Goal: Find specific page/section: Find specific page/section

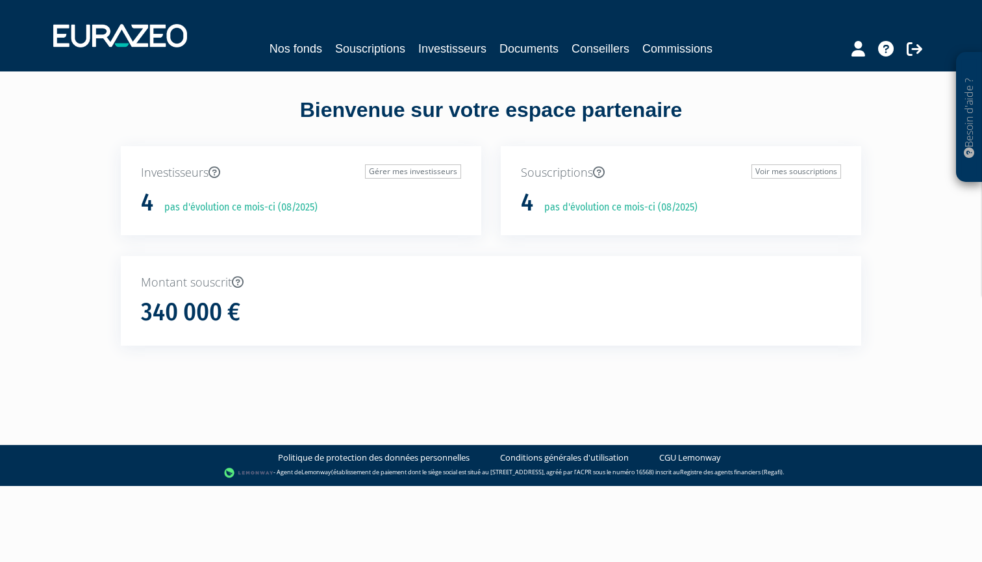
click at [613, 45] on link "Conseillers" at bounding box center [601, 49] width 58 height 18
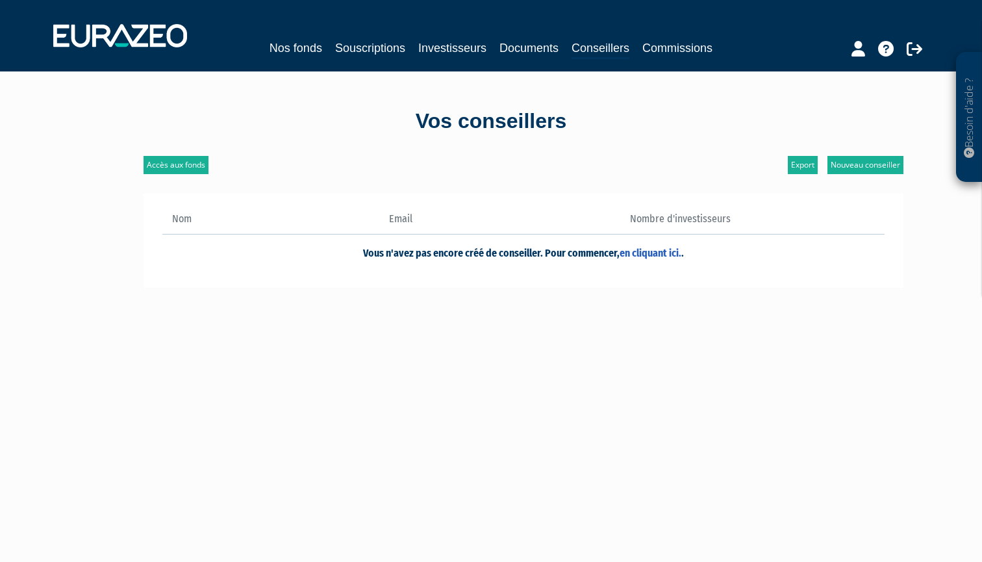
click at [150, 31] on img at bounding box center [120, 35] width 134 height 23
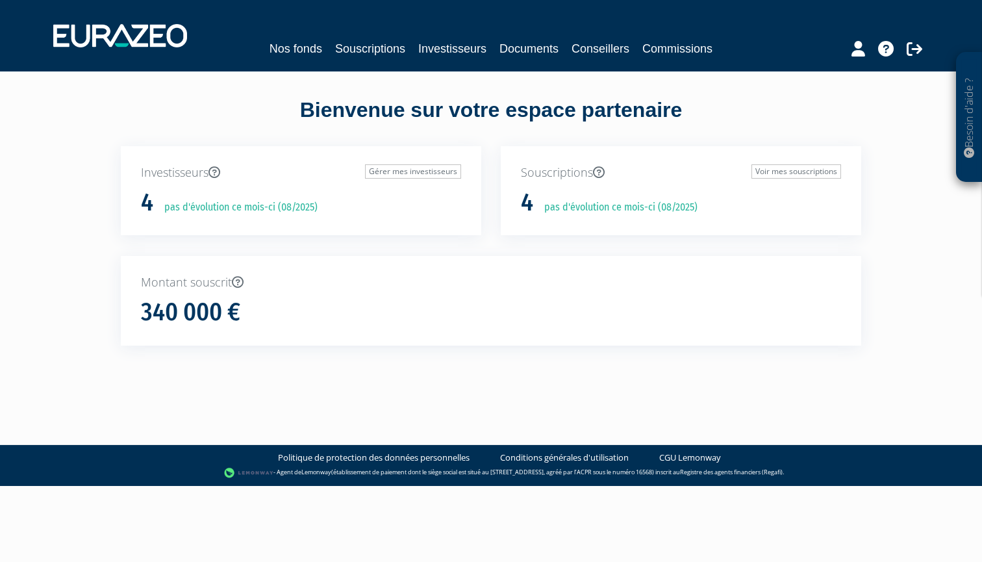
click at [971, 125] on p "Besoin d'aide ?" at bounding box center [969, 117] width 15 height 117
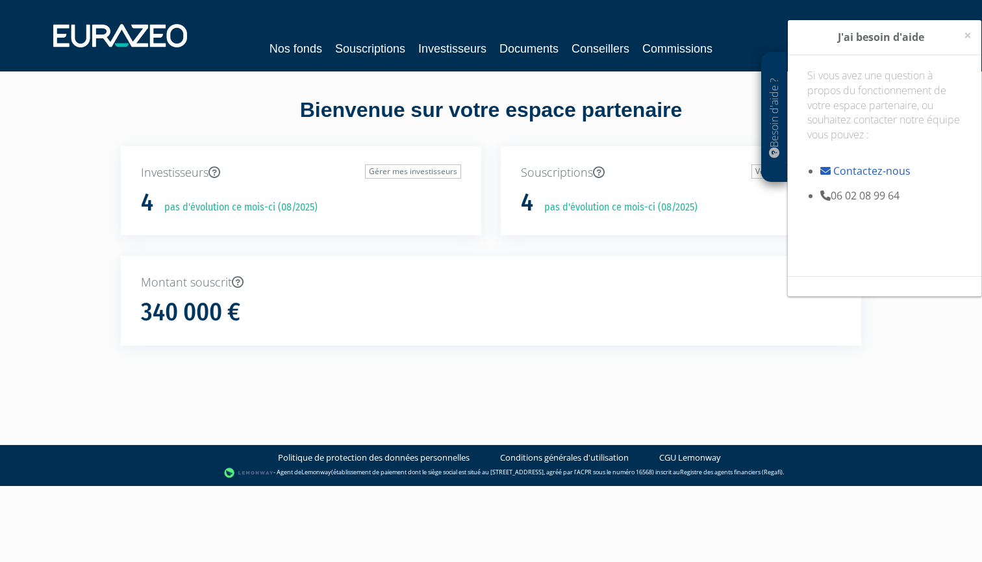
click at [382, 42] on link "Souscriptions" at bounding box center [370, 49] width 70 height 18
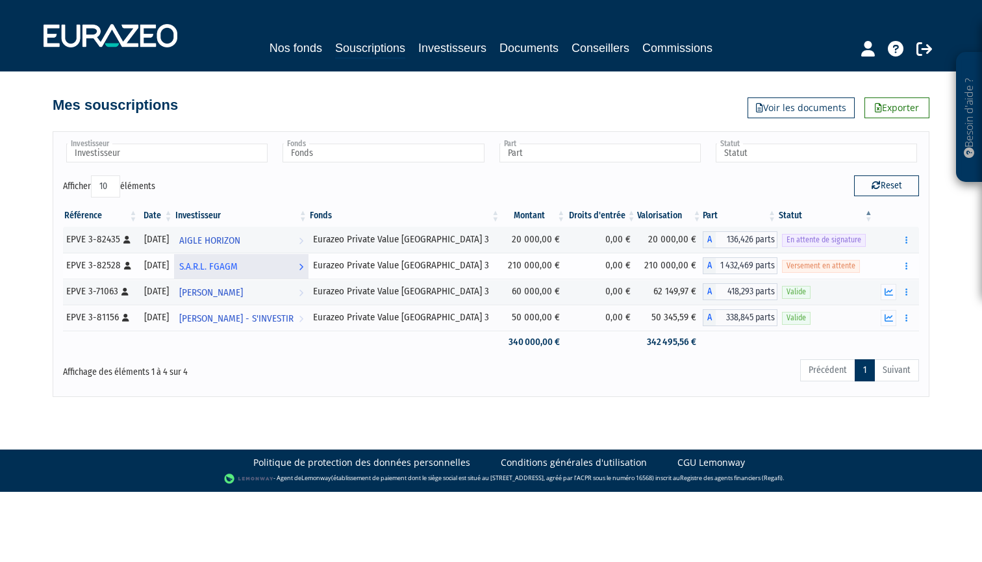
click at [264, 275] on link "S.A.R.L. FGAGM Voir l'investisseur" at bounding box center [241, 266] width 134 height 26
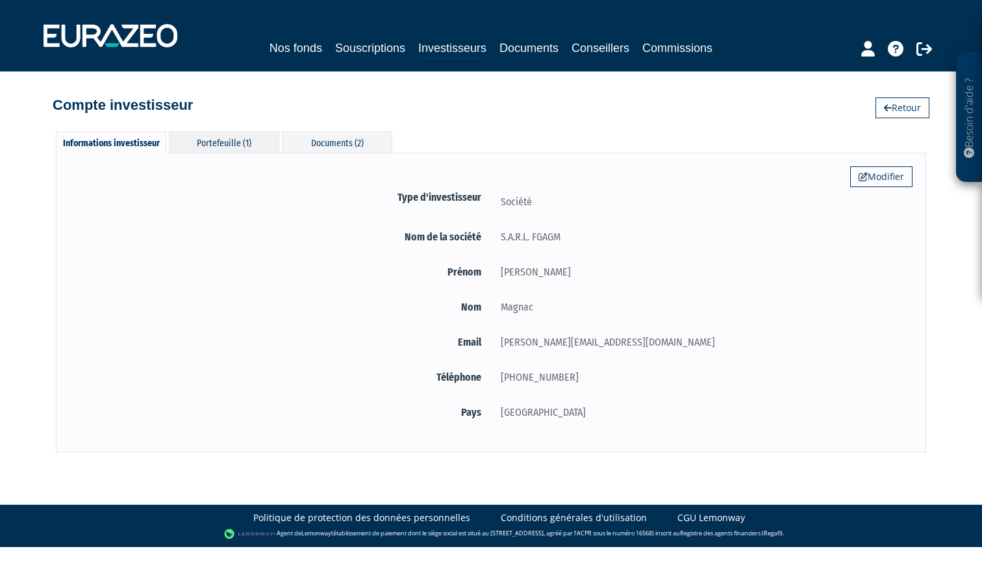
click at [260, 143] on div "Portefeuille (1)" at bounding box center [224, 141] width 110 height 21
